Goal: Task Accomplishment & Management: Use online tool/utility

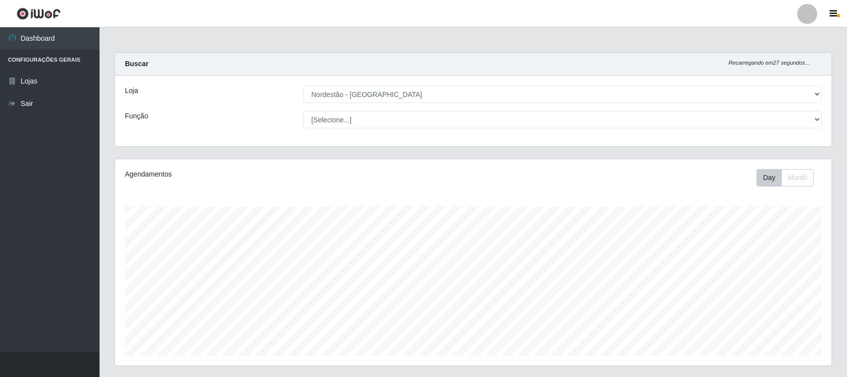
select select "420"
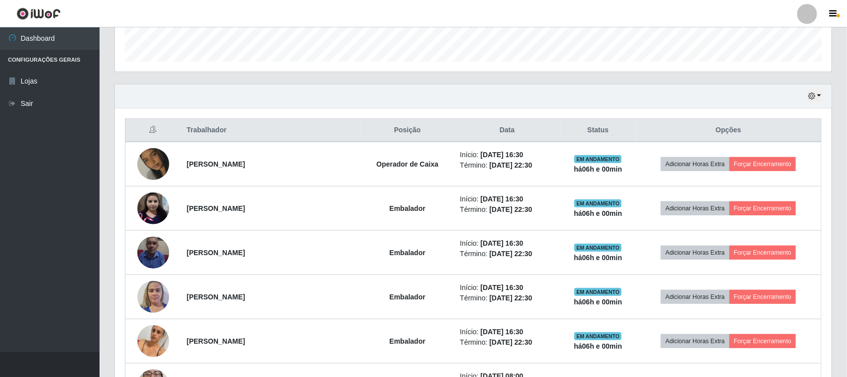
scroll to position [207, 717]
click at [781, 160] on button "Forçar Encerramento" at bounding box center [763, 164] width 67 height 14
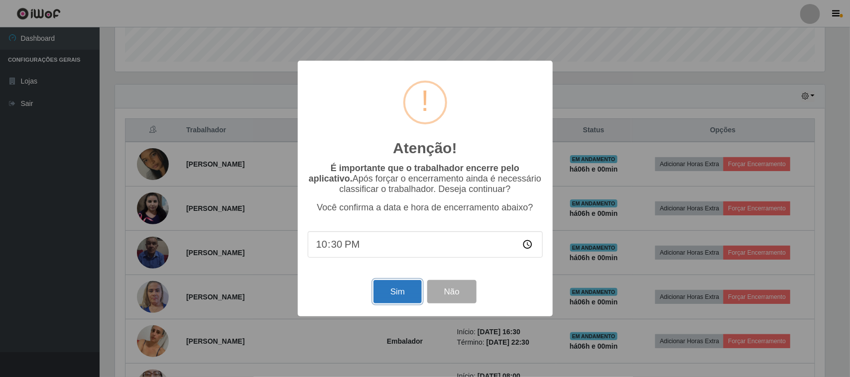
click at [378, 296] on button "Sim" at bounding box center [397, 291] width 48 height 23
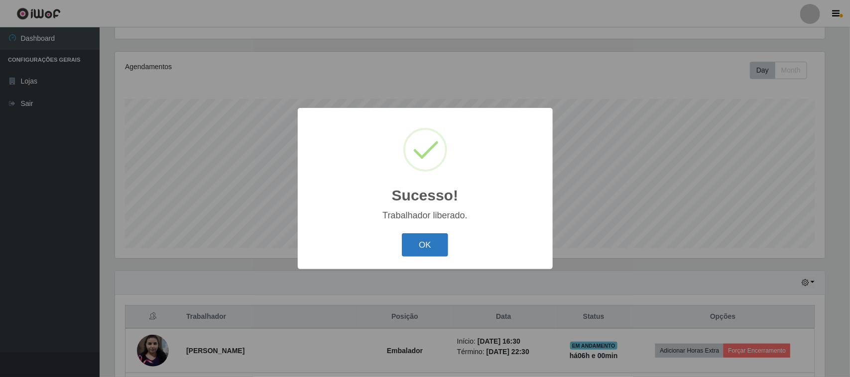
click at [427, 246] on button "OK" at bounding box center [425, 244] width 46 height 23
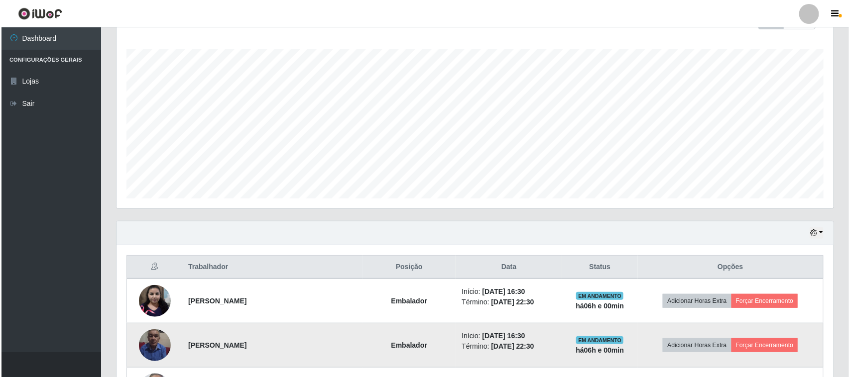
scroll to position [232, 0]
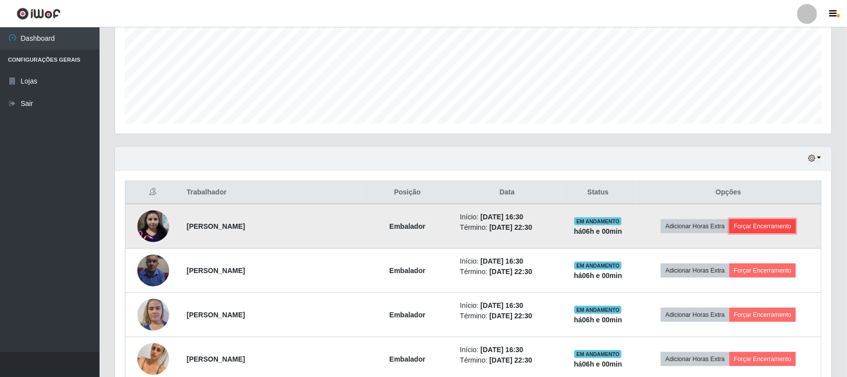
click at [742, 232] on button "Forçar Encerramento" at bounding box center [763, 227] width 67 height 14
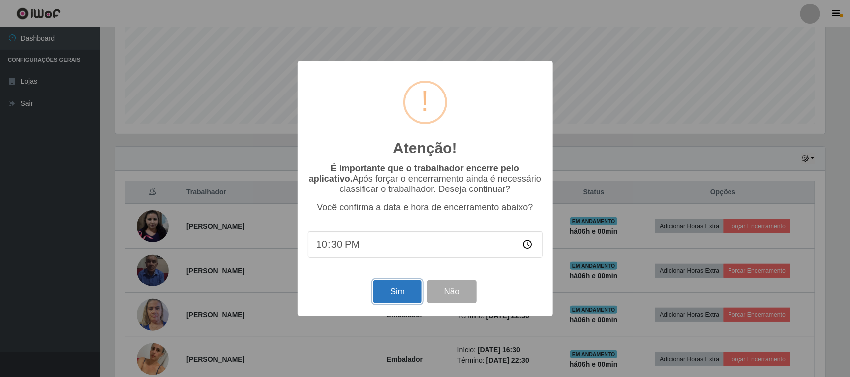
click at [384, 286] on button "Sim" at bounding box center [397, 291] width 48 height 23
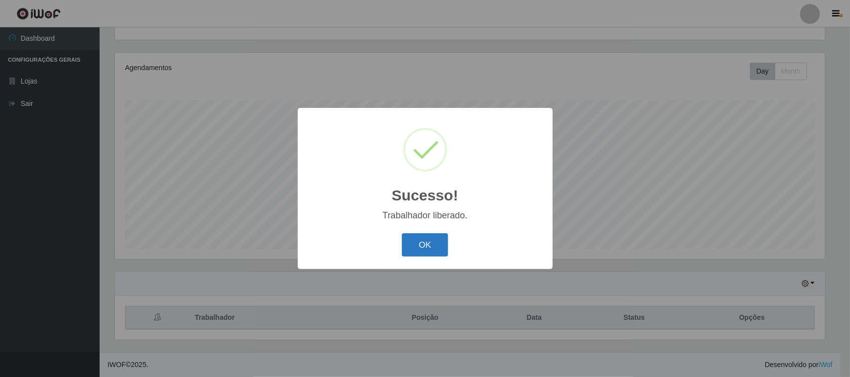
click at [412, 249] on button "OK" at bounding box center [425, 244] width 46 height 23
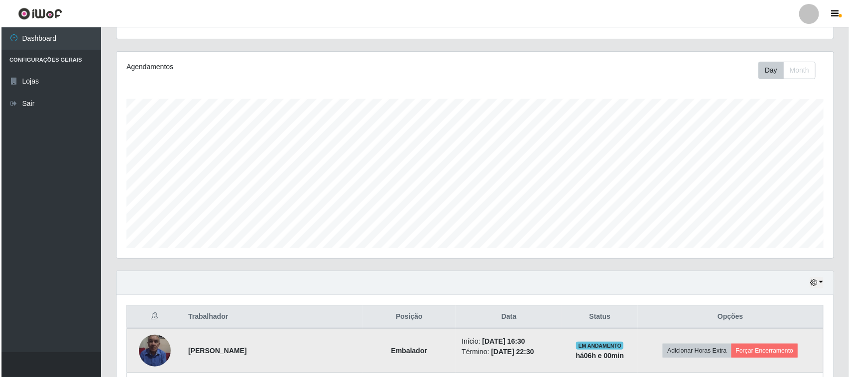
scroll to position [207, 717]
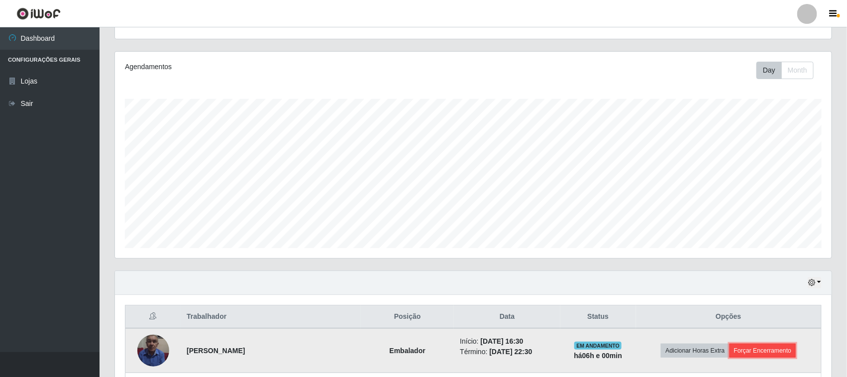
click at [770, 348] on button "Forçar Encerramento" at bounding box center [763, 351] width 67 height 14
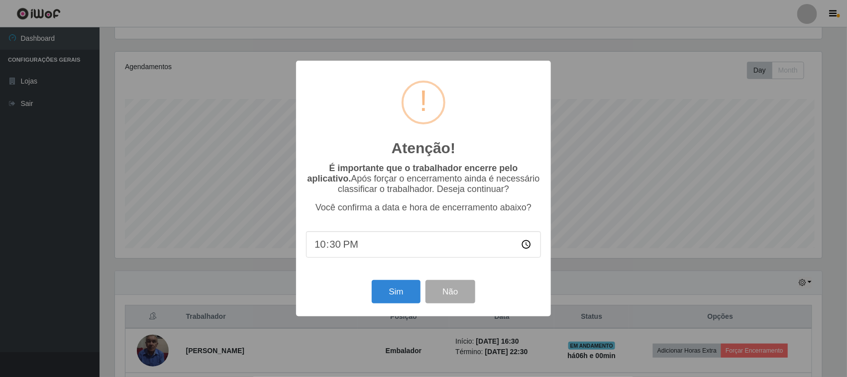
scroll to position [207, 710]
click at [397, 293] on button "Sim" at bounding box center [397, 291] width 48 height 23
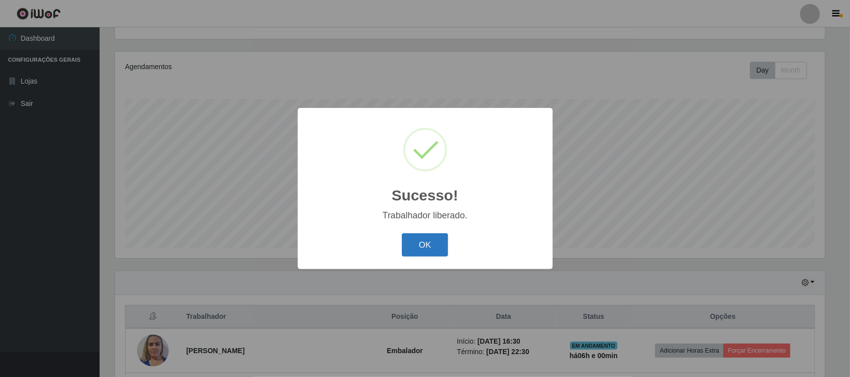
click at [428, 243] on button "OK" at bounding box center [425, 244] width 46 height 23
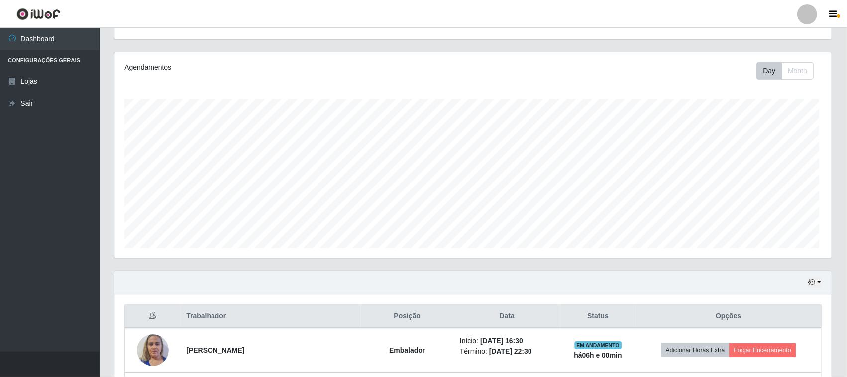
scroll to position [0, 0]
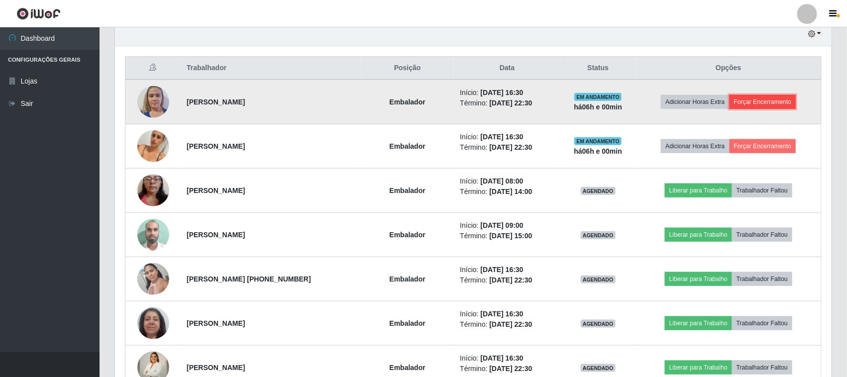
click at [778, 98] on button "Forçar Encerramento" at bounding box center [763, 102] width 67 height 14
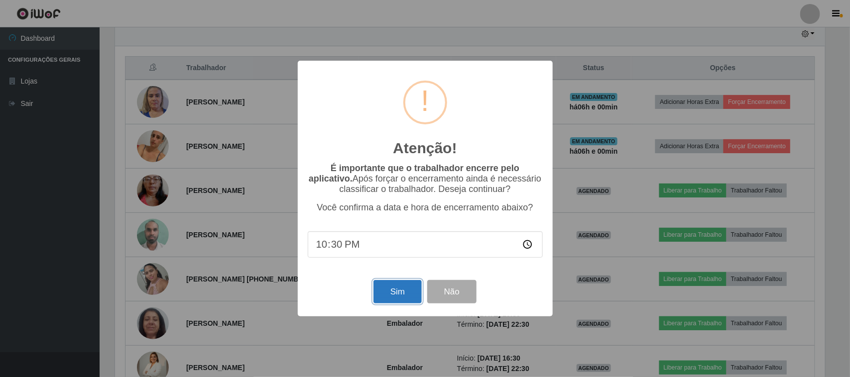
click at [397, 292] on button "Sim" at bounding box center [397, 291] width 48 height 23
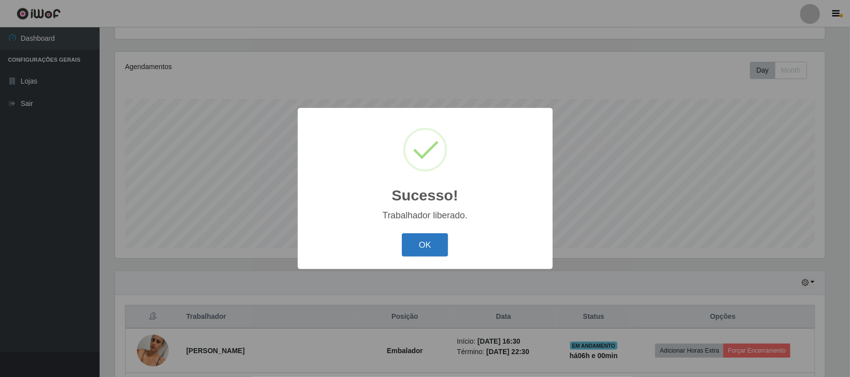
click at [411, 245] on button "OK" at bounding box center [425, 244] width 46 height 23
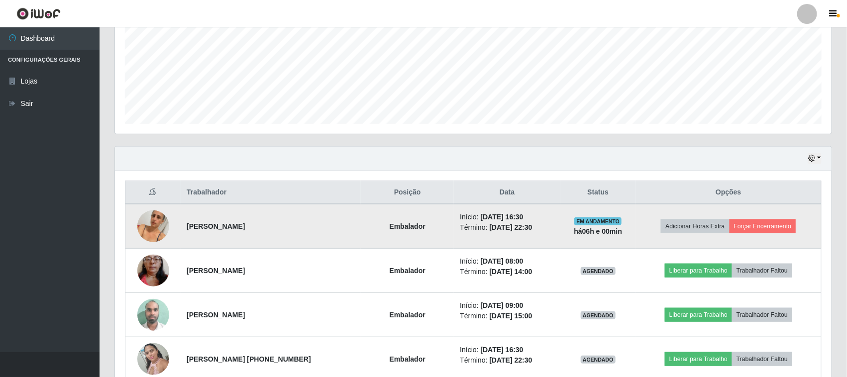
click at [144, 220] on img at bounding box center [153, 226] width 32 height 57
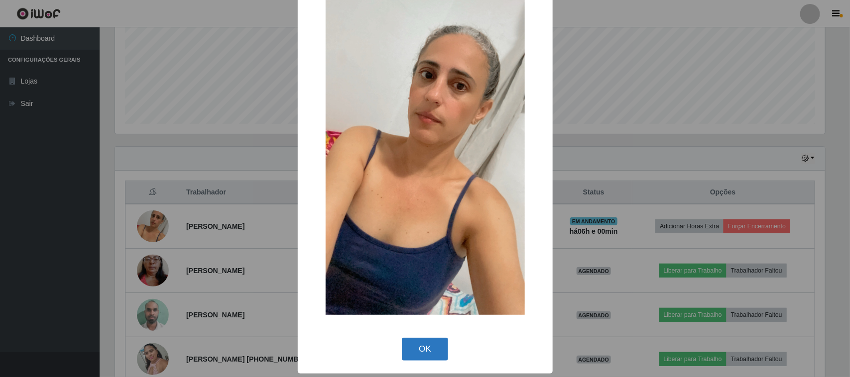
click at [416, 356] on button "OK" at bounding box center [425, 349] width 46 height 23
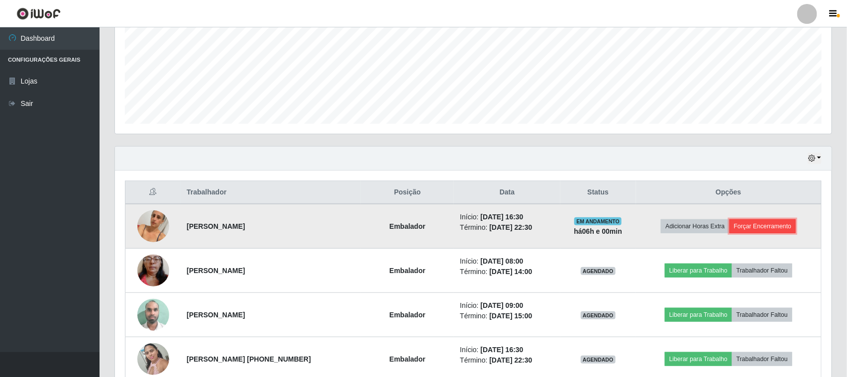
click at [757, 227] on button "Forçar Encerramento" at bounding box center [763, 227] width 67 height 14
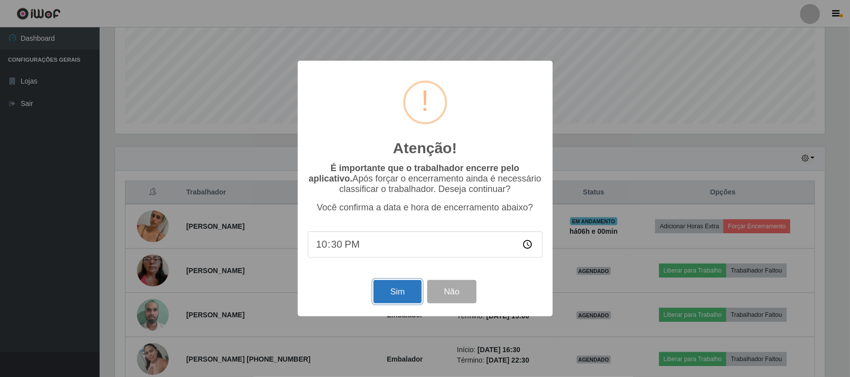
click at [378, 297] on button "Sim" at bounding box center [397, 291] width 48 height 23
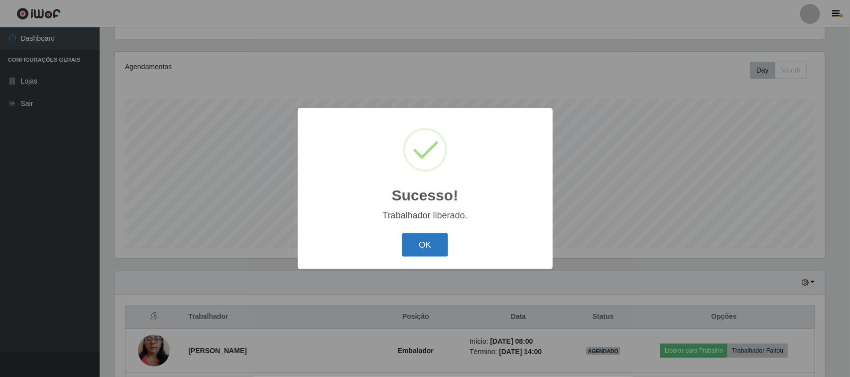
click at [439, 253] on button "OK" at bounding box center [425, 244] width 46 height 23
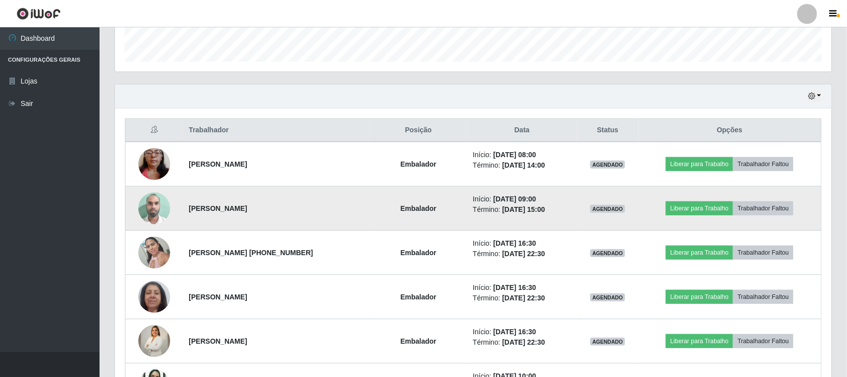
click at [148, 212] on img at bounding box center [154, 208] width 32 height 42
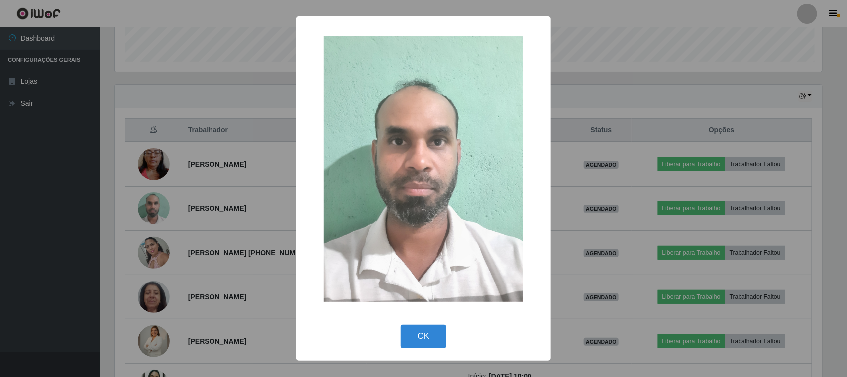
scroll to position [207, 710]
click at [427, 335] on button "OK" at bounding box center [425, 336] width 46 height 23
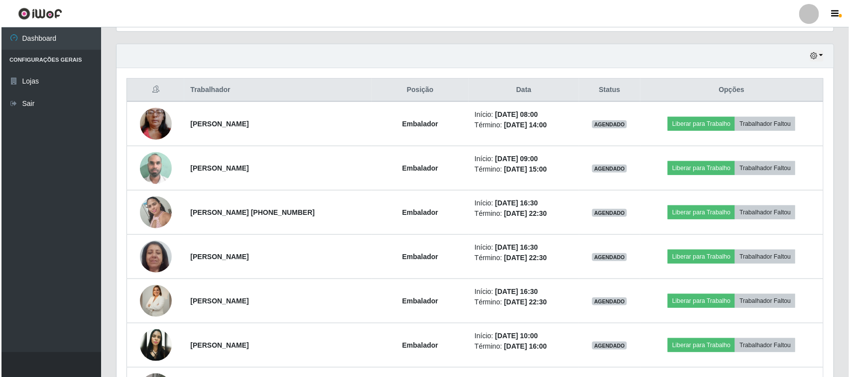
scroll to position [419, 0]
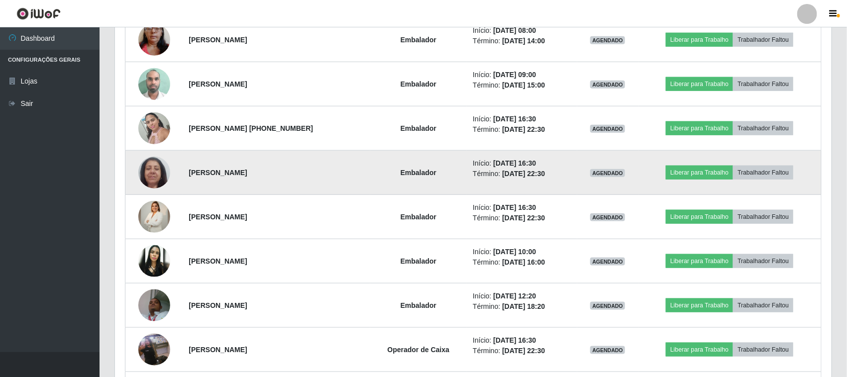
click at [138, 174] on img at bounding box center [154, 172] width 32 height 42
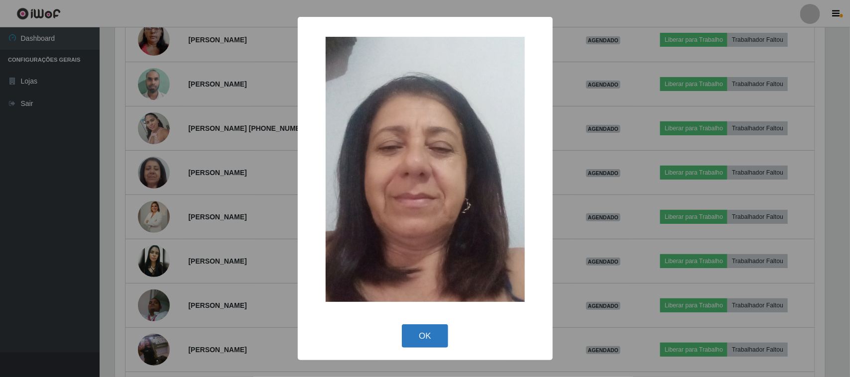
click at [410, 335] on button "OK" at bounding box center [425, 336] width 46 height 23
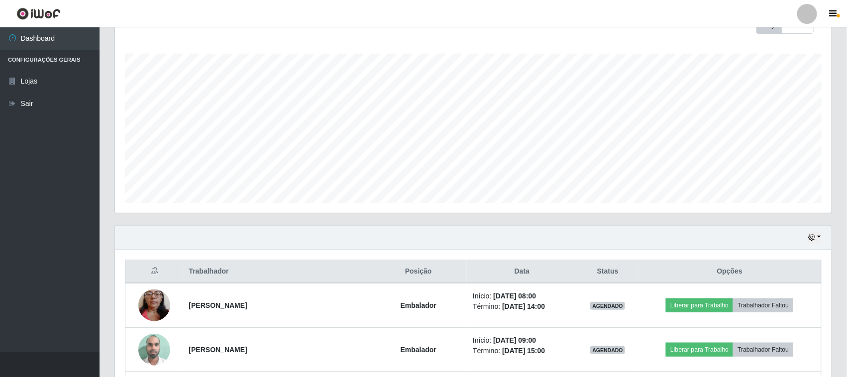
scroll to position [0, 0]
